Goal: Use online tool/utility

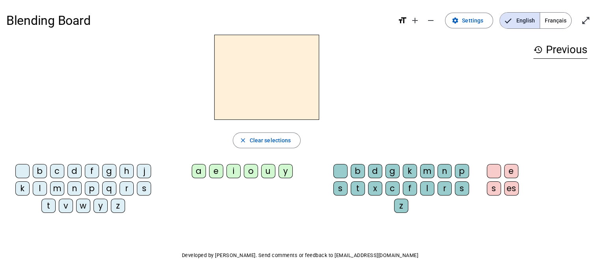
click at [204, 172] on div "a" at bounding box center [199, 171] width 14 height 14
click at [218, 172] on div "e" at bounding box center [216, 171] width 14 height 14
click at [246, 144] on span "button" at bounding box center [266, 140] width 67 height 19
click at [43, 168] on div "b" at bounding box center [40, 171] width 14 height 14
click at [200, 171] on div "a" at bounding box center [199, 171] width 14 height 14
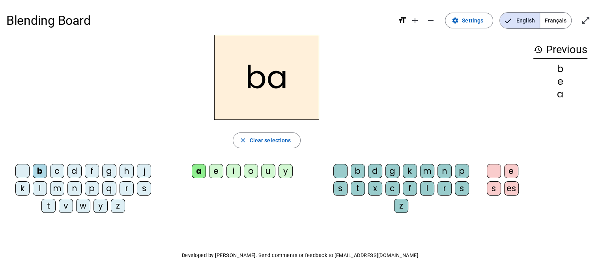
click at [361, 187] on div "t" at bounding box center [358, 189] width 14 height 14
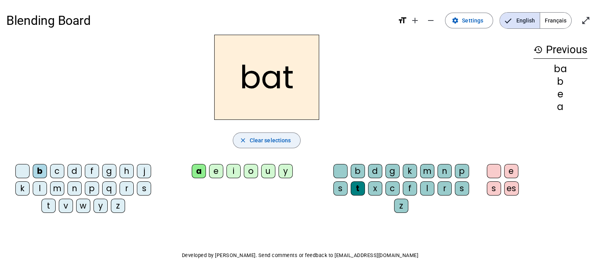
click at [257, 140] on span "Clear selections" at bounding box center [270, 140] width 41 height 9
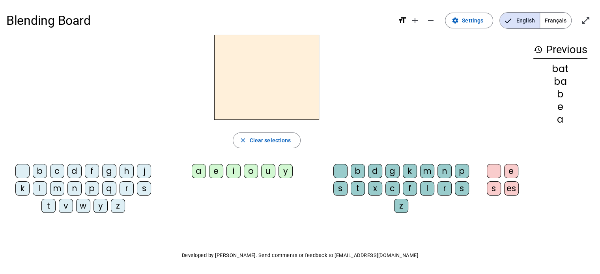
drag, startPoint x: 56, startPoint y: 188, endPoint x: 130, endPoint y: 185, distance: 73.8
click at [57, 189] on div "m" at bounding box center [57, 189] width 14 height 14
click at [201, 171] on div "a" at bounding box center [199, 171] width 14 height 14
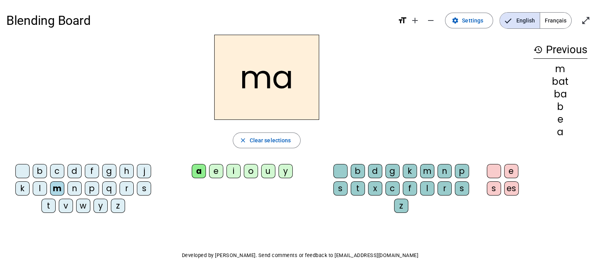
click at [429, 189] on div "l" at bounding box center [427, 189] width 14 height 14
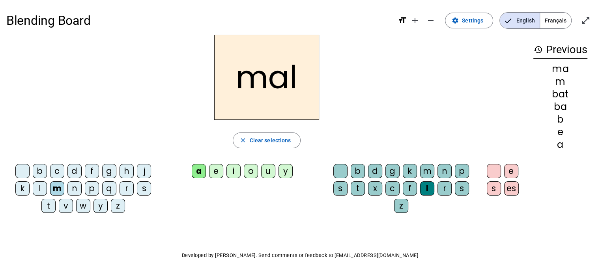
click at [552, 25] on span "Français" at bounding box center [555, 21] width 31 height 16
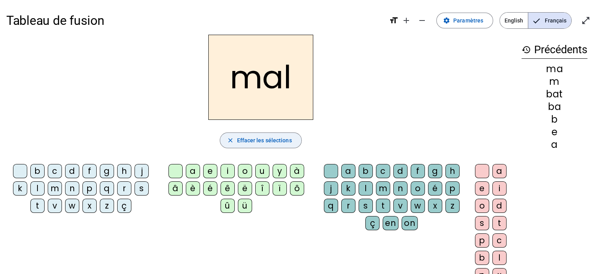
click at [257, 139] on span "Effacer les sélections" at bounding box center [264, 140] width 55 height 9
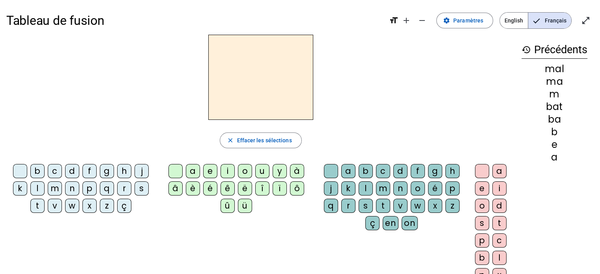
click at [527, 49] on mat-icon "history" at bounding box center [526, 49] width 9 height 9
click at [590, 19] on mat-icon "open_in_full" at bounding box center [585, 20] width 9 height 9
click at [472, 25] on span at bounding box center [465, 20] width 56 height 19
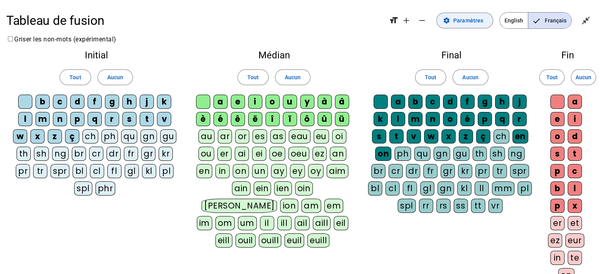
click at [469, 27] on span at bounding box center [465, 20] width 56 height 19
click at [473, 23] on span "Paramètres" at bounding box center [468, 20] width 30 height 9
click at [384, 120] on div "k" at bounding box center [381, 119] width 14 height 14
click at [288, 80] on span "Aucun" at bounding box center [293, 77] width 16 height 9
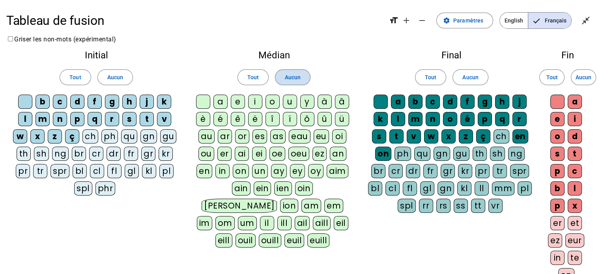
click at [288, 80] on span "Aucun" at bounding box center [293, 77] width 16 height 9
click at [260, 75] on span at bounding box center [253, 77] width 30 height 19
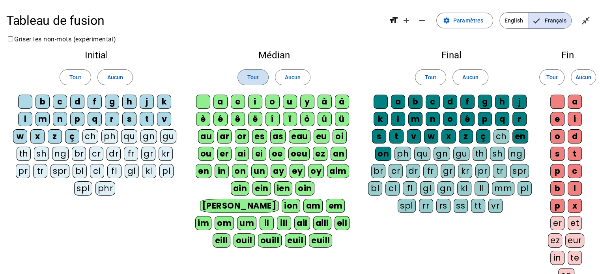
click at [260, 75] on span at bounding box center [253, 77] width 30 height 19
